Goal: Navigation & Orientation: Find specific page/section

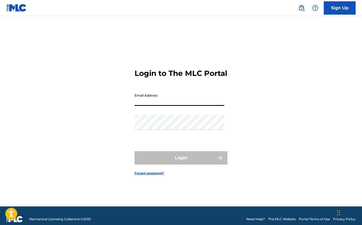
type input "[PERSON_NAME][EMAIL_ADDRESS][DOMAIN_NAME]"
click at [181, 162] on button "Login" at bounding box center [181, 157] width 93 height 13
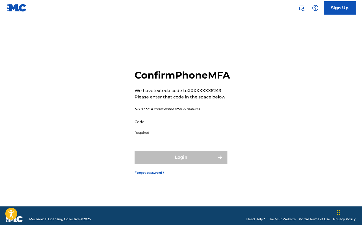
click at [167, 129] on input "Code" at bounding box center [180, 121] width 90 height 15
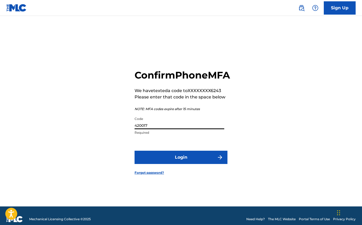
type input "420017"
click at [181, 163] on button "Login" at bounding box center [181, 157] width 93 height 13
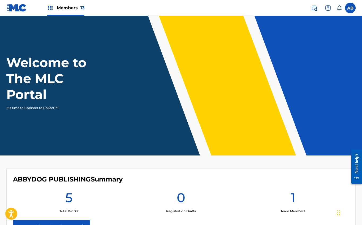
click at [51, 9] on img at bounding box center [50, 8] width 6 height 6
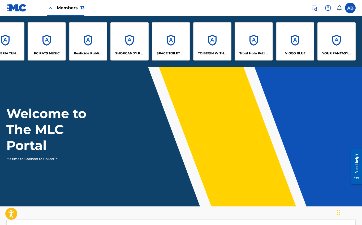
scroll to position [0, 186]
click at [294, 49] on div "VIGGO BLUE" at bounding box center [295, 41] width 38 height 38
